Goal: Information Seeking & Learning: Find specific fact

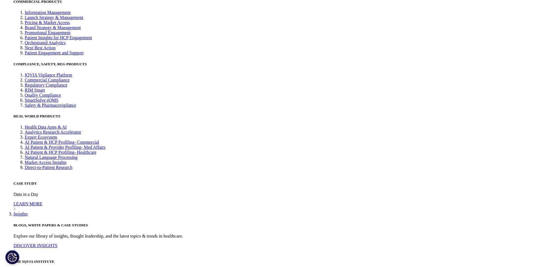
scroll to position [1609, 0]
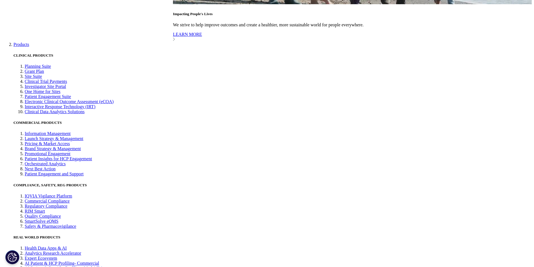
drag, startPoint x: 107, startPoint y: 204, endPoint x: 119, endPoint y: 210, distance: 13.4
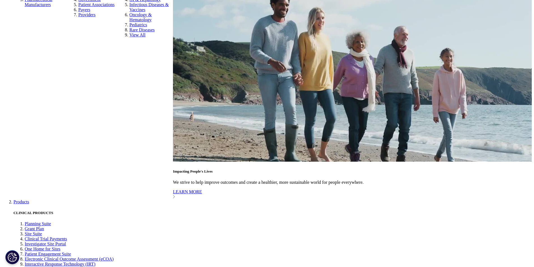
copy li "Spending on [MEDICAL_DATA] medicines, not including additional medical costs or…"
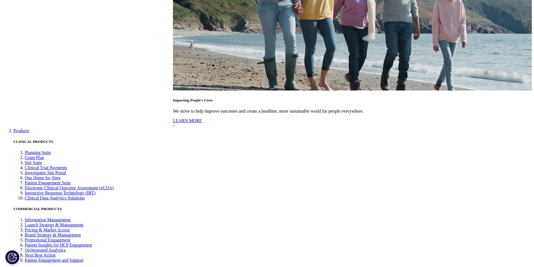
scroll to position [424, 0]
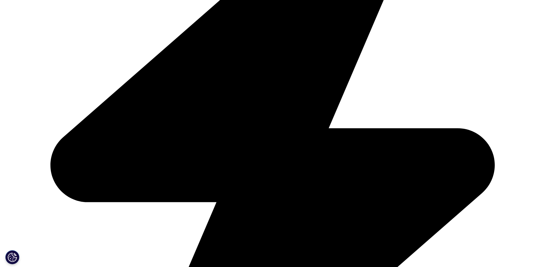
drag, startPoint x: 107, startPoint y: 115, endPoint x: 238, endPoint y: 115, distance: 130.9
copy li "Oncology continues to see significant novel medicine launches"
drag, startPoint x: 382, startPoint y: 144, endPoint x: 384, endPoint y: 149, distance: 5.3
click at [384, 154] on li "A total of 132 oncology NAS have launched globally in the past five years and 2…" at bounding box center [272, 163] width 321 height 18
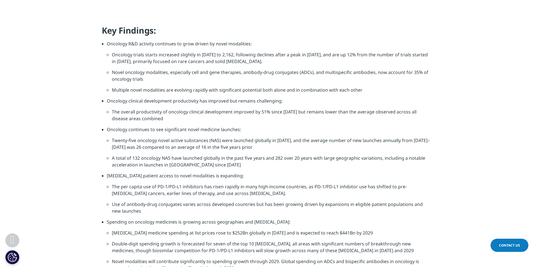
click at [261, 201] on li "Use of antibody-drug conjugates varies across developed countries but has been …" at bounding box center [272, 210] width 321 height 18
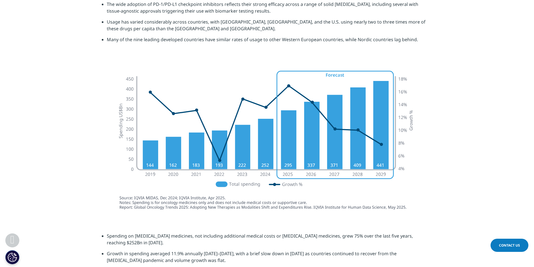
scroll to position [1625, 0]
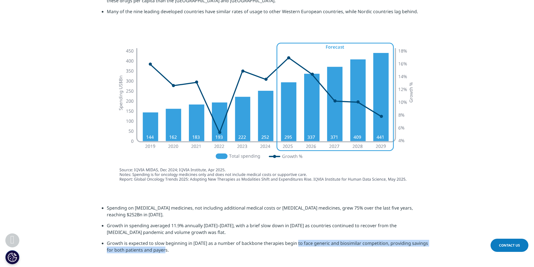
drag, startPoint x: 297, startPoint y: 224, endPoint x: 299, endPoint y: 228, distance: 4.5
click at [299, 240] on li "Growth is expected to slow beginning in [DATE] as a number of backbone therapie…" at bounding box center [270, 249] width 326 height 18
copy li "face generic and biosimilar competition, providing savings for both patients an…"
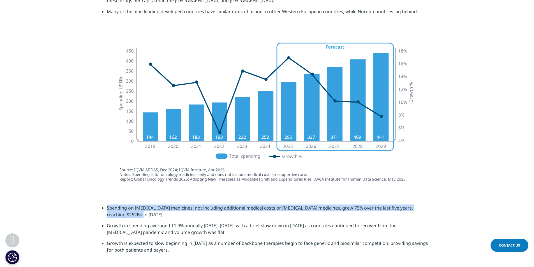
drag, startPoint x: 107, startPoint y: 187, endPoint x: 117, endPoint y: 196, distance: 12.5
click at [117, 205] on li "Spending on [MEDICAL_DATA] medicines, not including additional medical costs or…" at bounding box center [270, 214] width 326 height 18
copy li "Spending on [MEDICAL_DATA] medicines, not including additional medical costs or…"
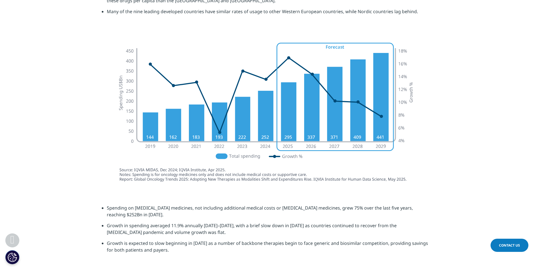
click at [264, 205] on li "Spending on [MEDICAL_DATA] medicines, not including additional medical costs or…" at bounding box center [270, 214] width 326 height 18
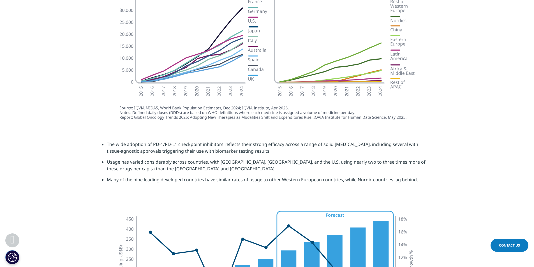
scroll to position [1569, 0]
